Goal: Task Accomplishment & Management: Use online tool/utility

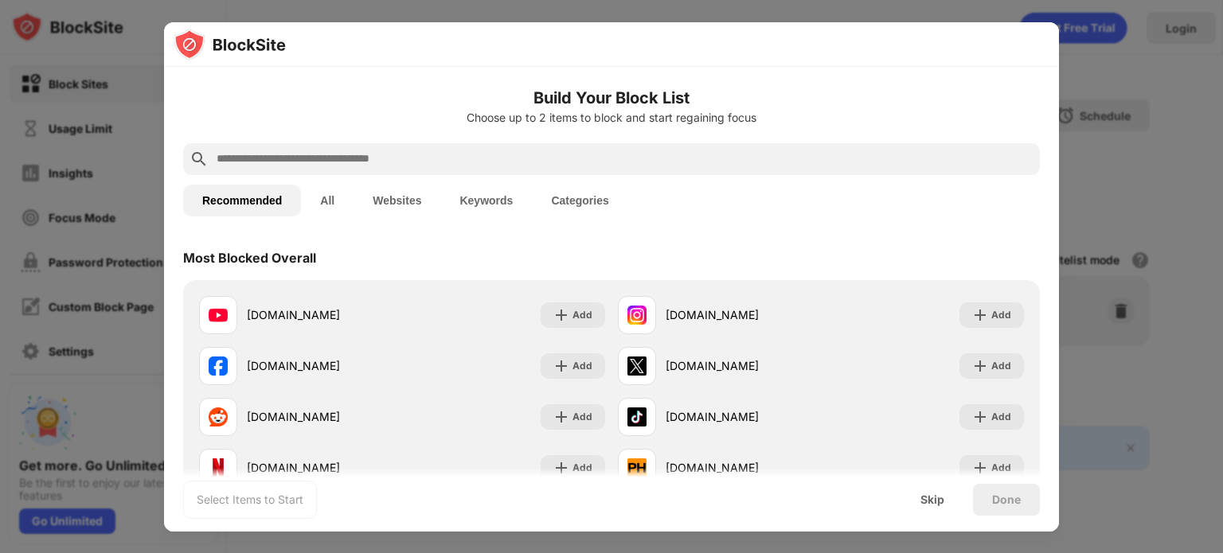
click at [796, 175] on div "Recommended All Websites Keywords Categories" at bounding box center [611, 200] width 856 height 51
click at [930, 497] on div "Skip" at bounding box center [932, 499] width 24 height 13
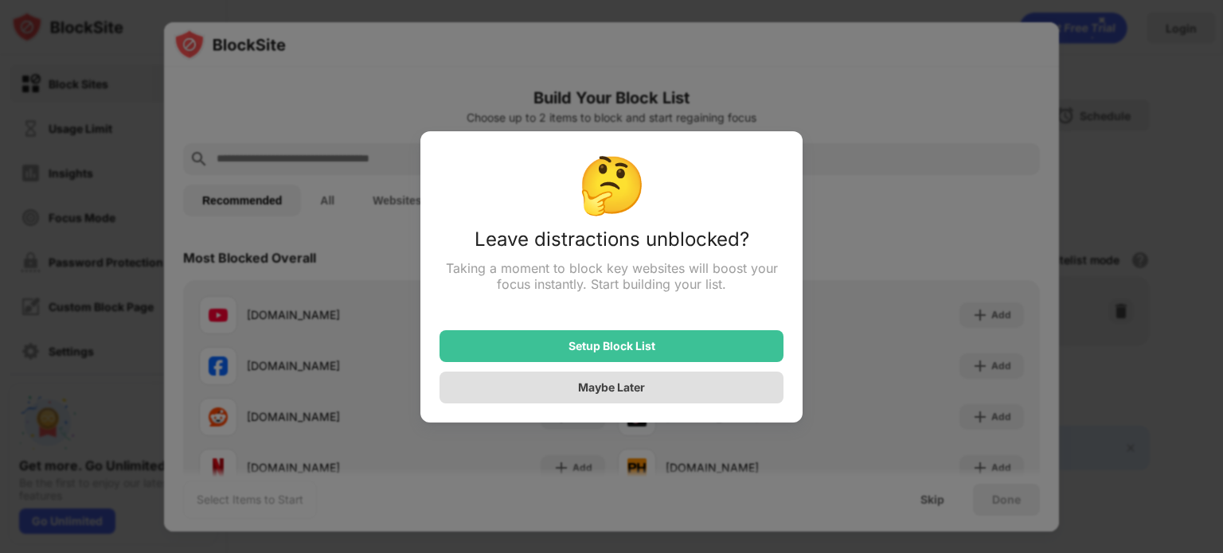
click at [614, 381] on div "Maybe Later" at bounding box center [611, 388] width 344 height 32
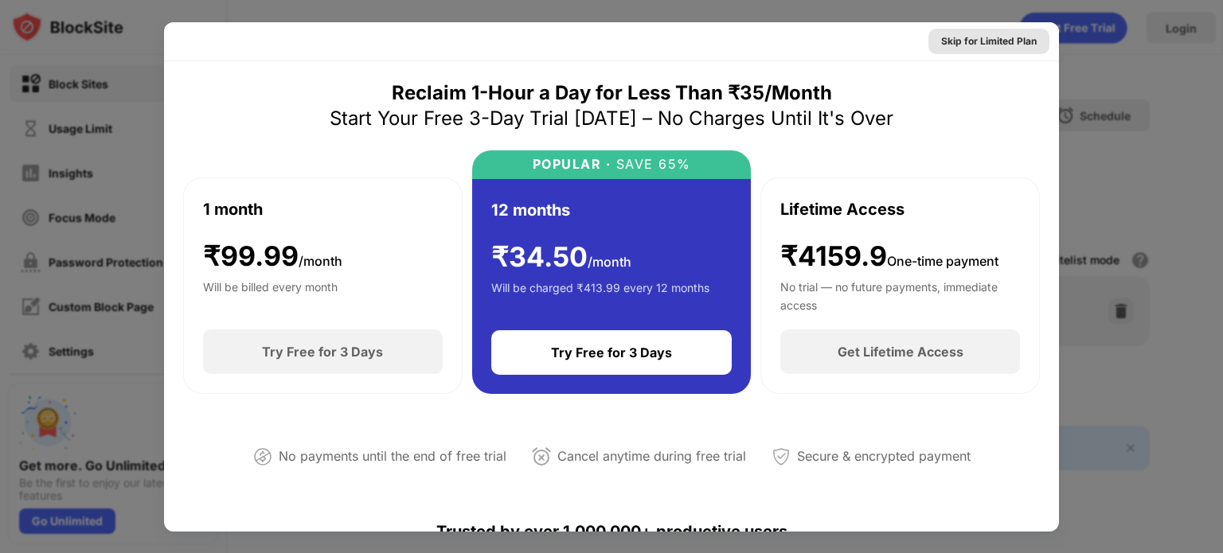
click at [989, 38] on div "Skip for Limited Plan" at bounding box center [989, 41] width 96 height 16
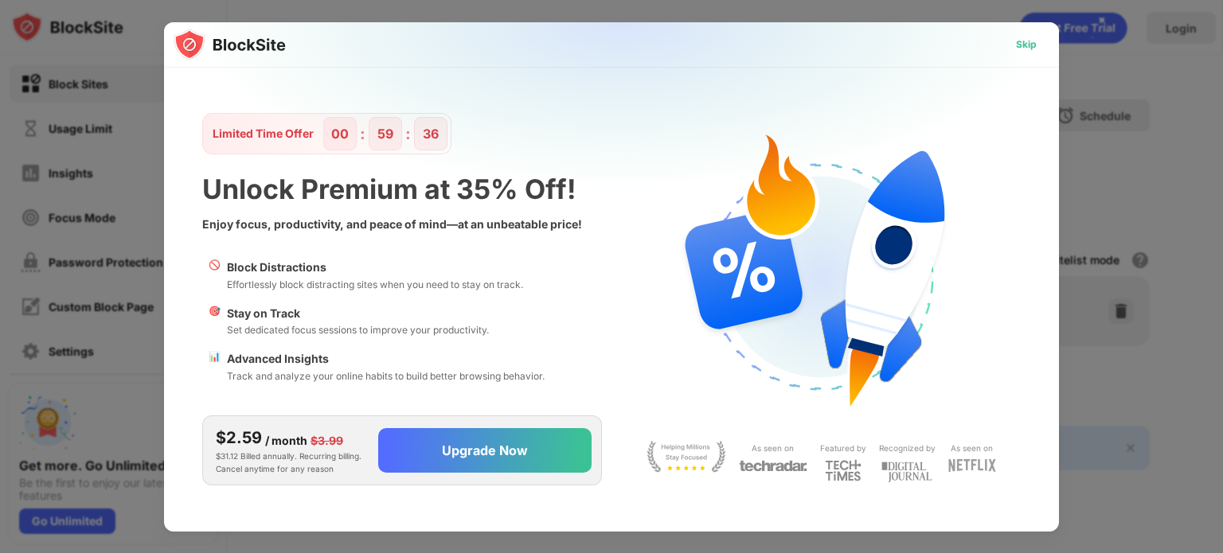
click at [1025, 42] on div "Skip" at bounding box center [1026, 45] width 21 height 16
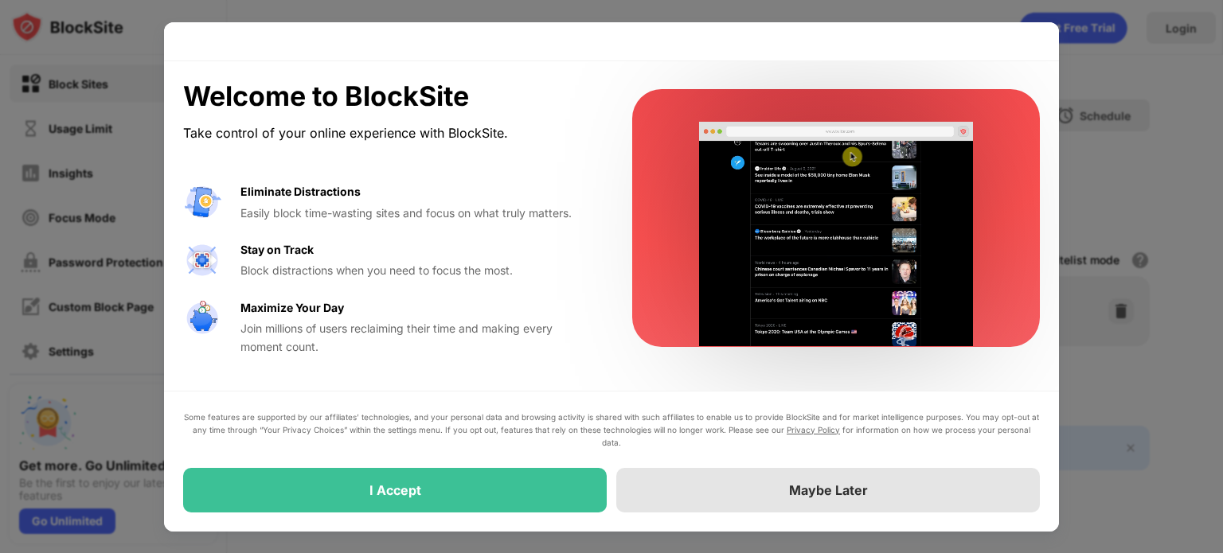
click at [833, 486] on div "Maybe Later" at bounding box center [828, 490] width 79 height 16
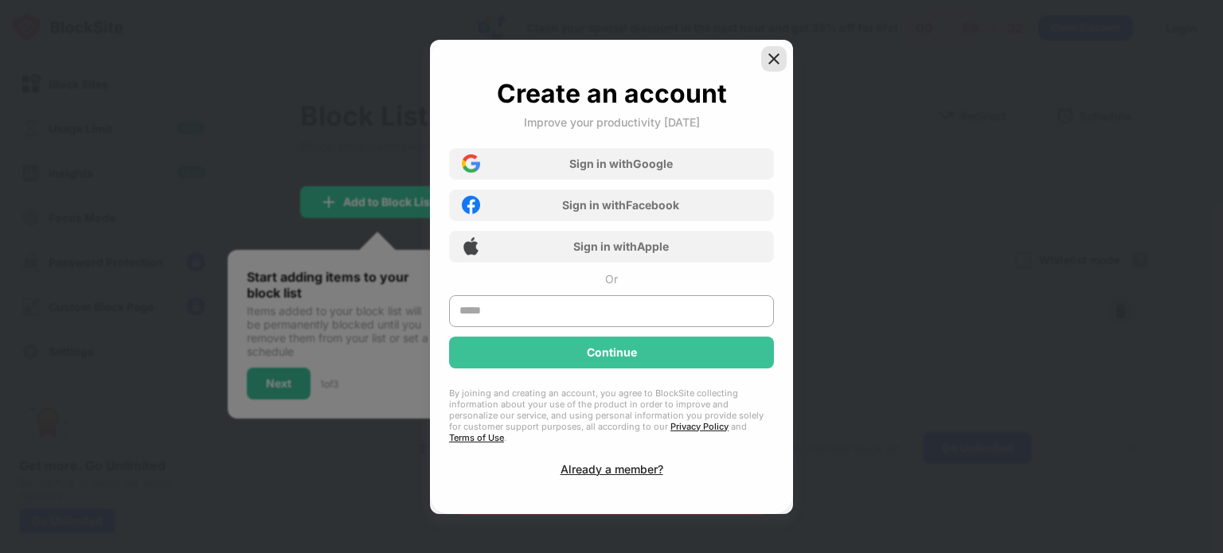
click at [780, 60] on img at bounding box center [774, 59] width 16 height 16
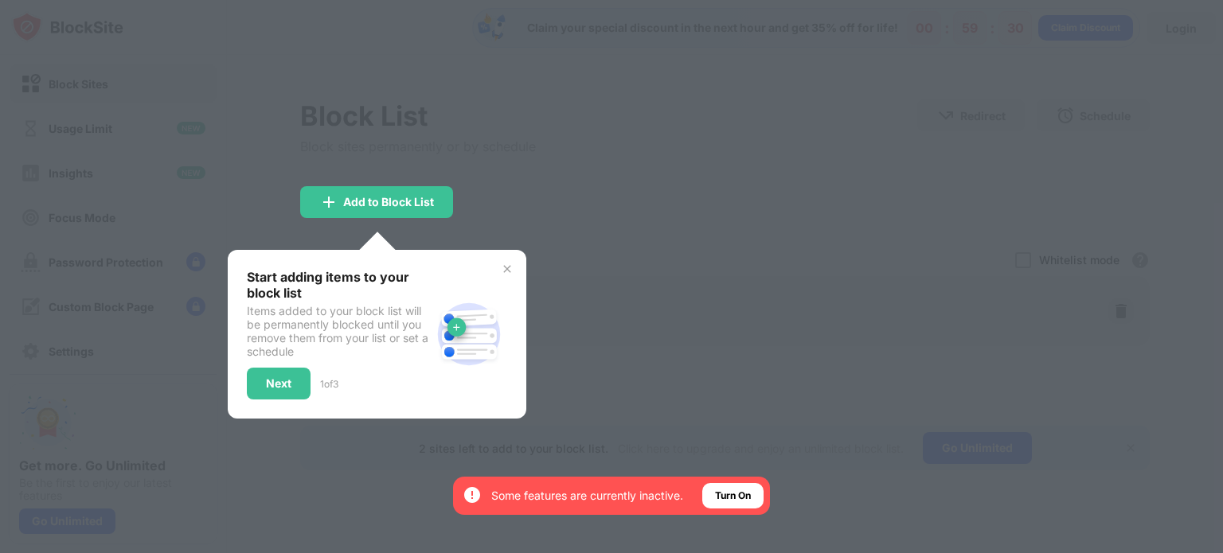
click at [587, 262] on div at bounding box center [611, 276] width 1223 height 553
click at [648, 267] on div at bounding box center [611, 276] width 1223 height 553
click at [731, 488] on div "Turn On" at bounding box center [733, 496] width 36 height 16
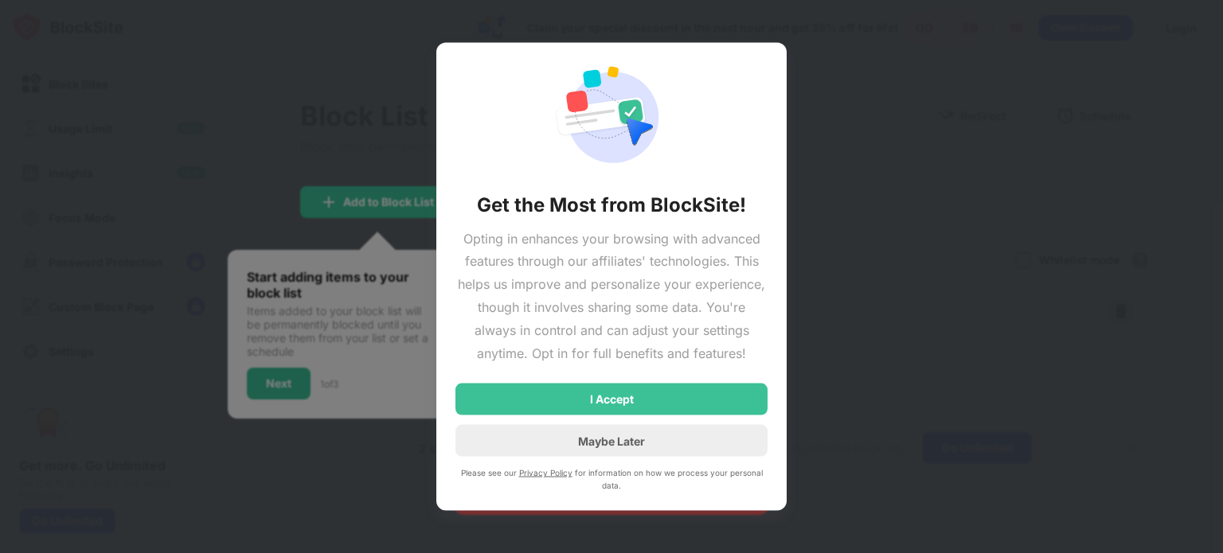
click at [860, 193] on div at bounding box center [611, 276] width 1223 height 553
